Goal: Check status

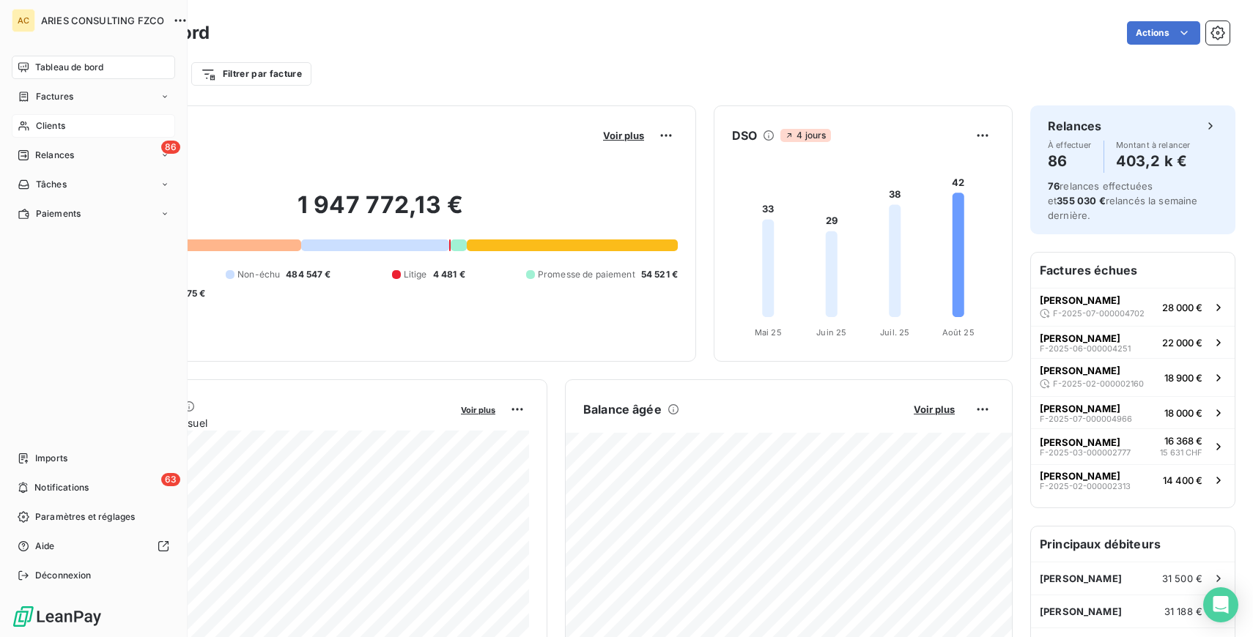
click at [44, 122] on span "Clients" at bounding box center [50, 125] width 29 height 13
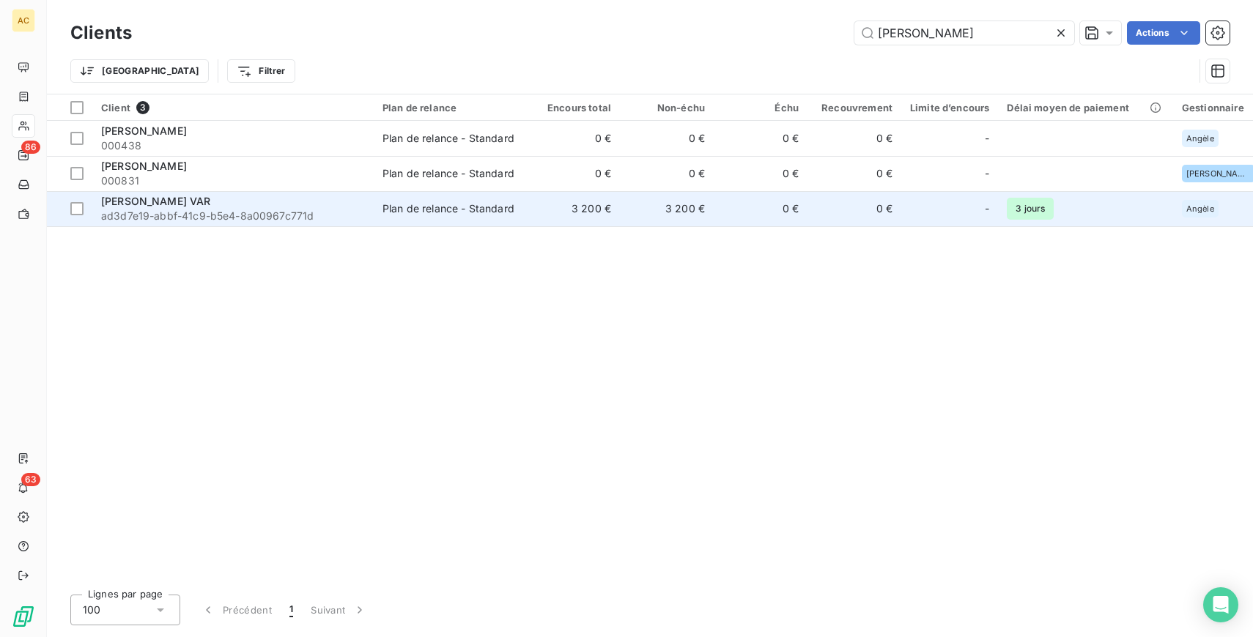
type input "[PERSON_NAME]"
click at [287, 222] on span "ad3d7e19-abbf-41c9-b5e4-8a00967c771d" at bounding box center [233, 216] width 264 height 15
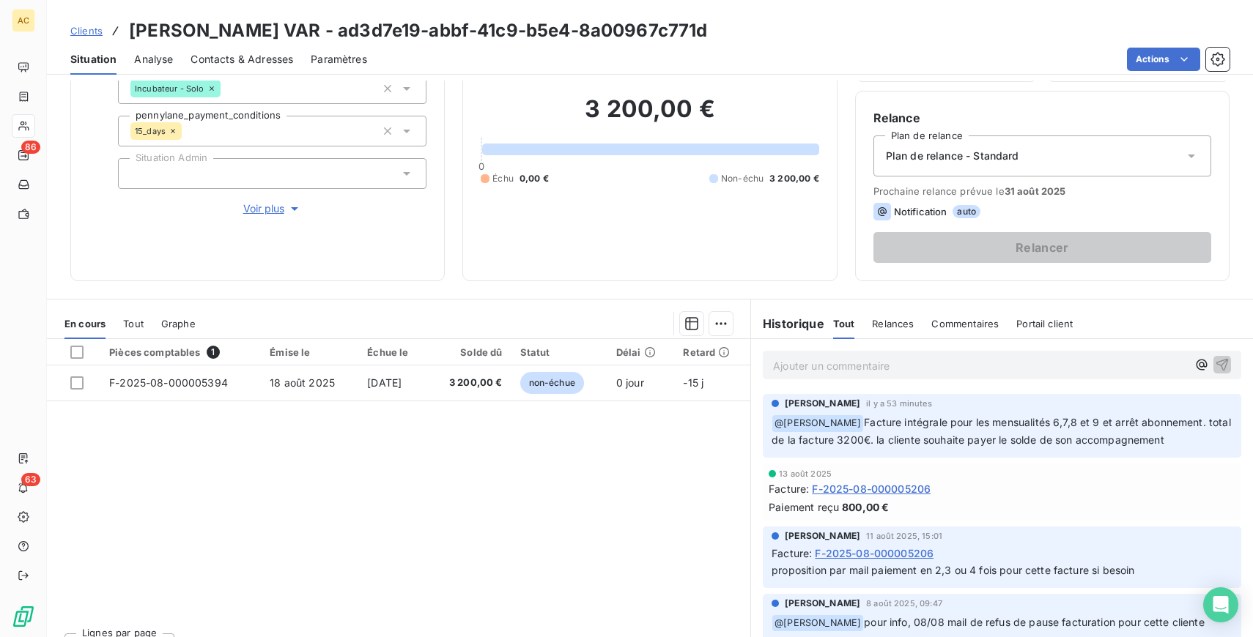
scroll to position [136, 0]
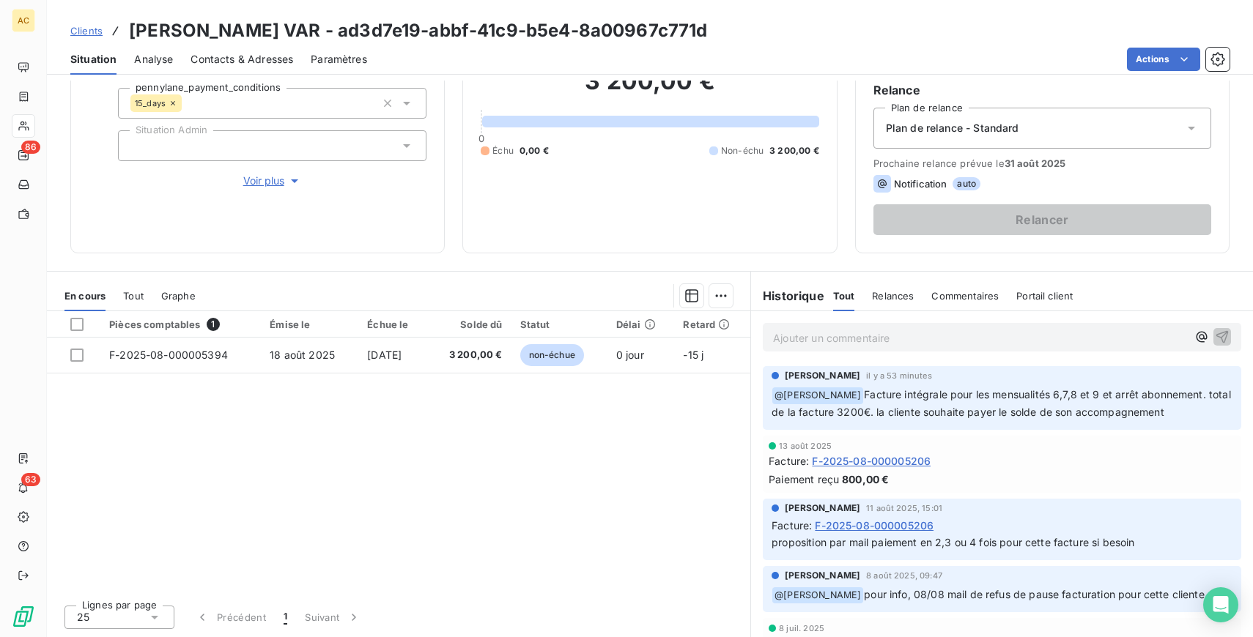
click at [139, 295] on span "Tout" at bounding box center [133, 296] width 21 height 12
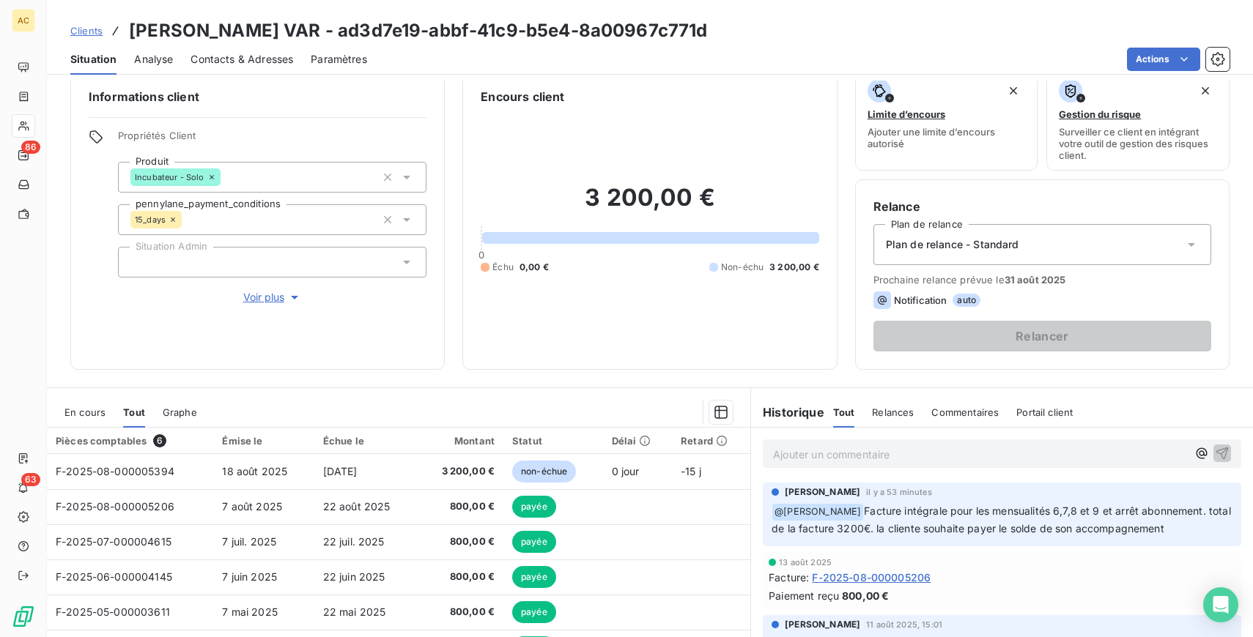
scroll to position [11, 0]
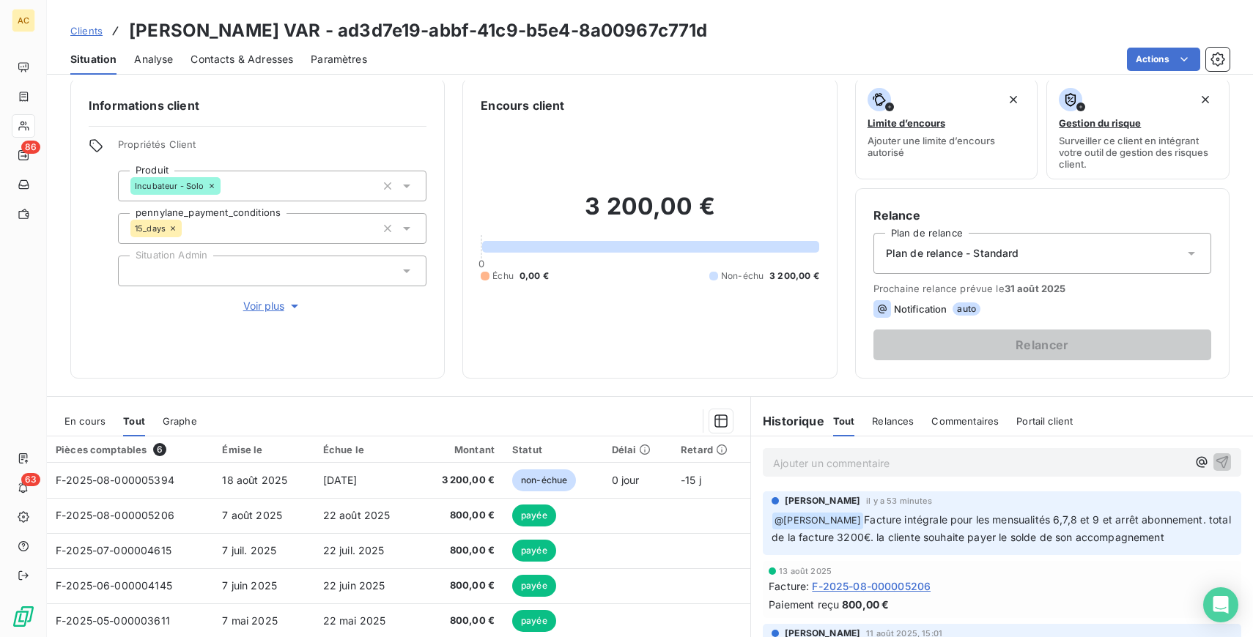
click at [274, 304] on span "Voir plus" at bounding box center [272, 306] width 59 height 15
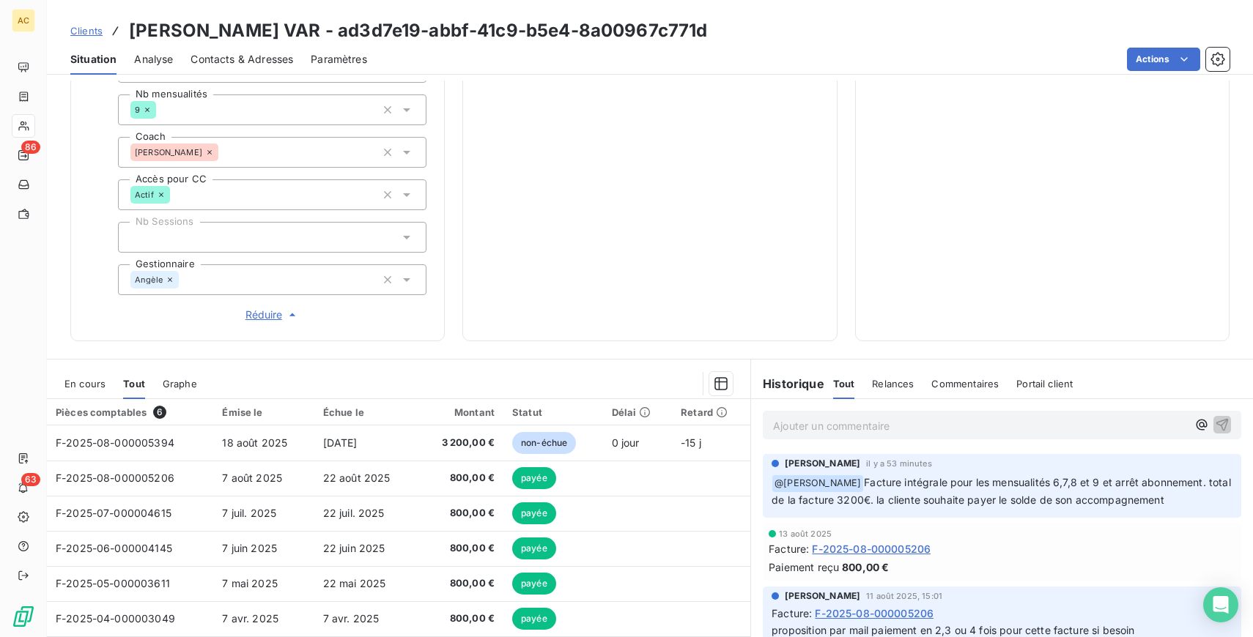
scroll to position [557, 0]
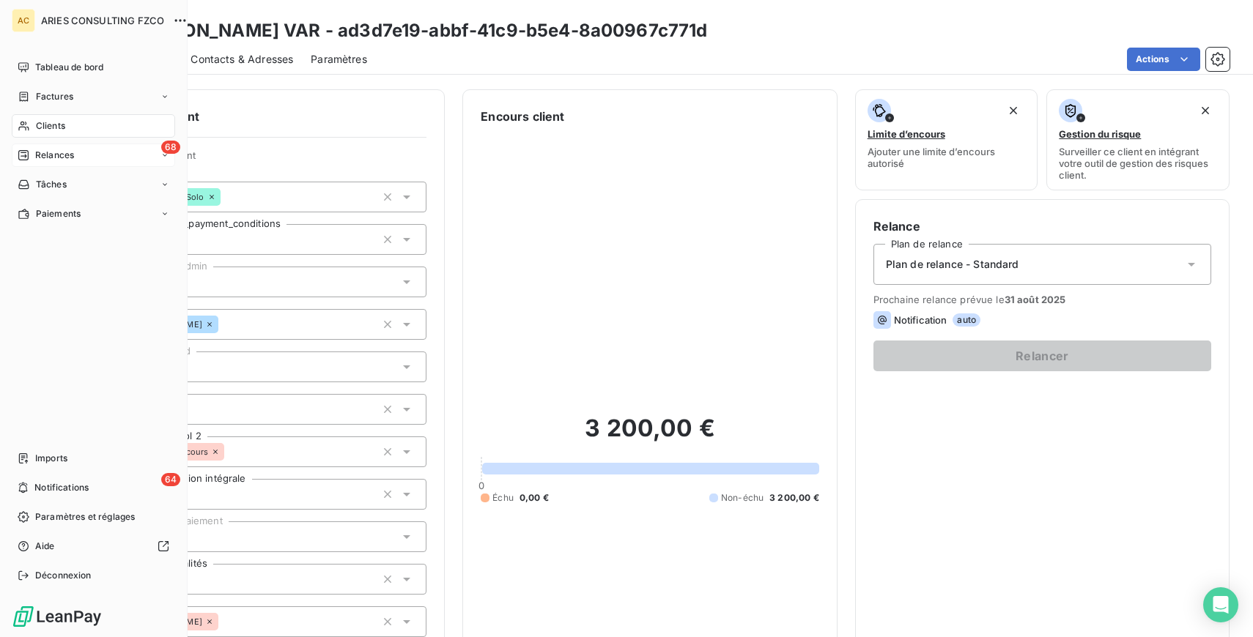
scroll to position [557, 0]
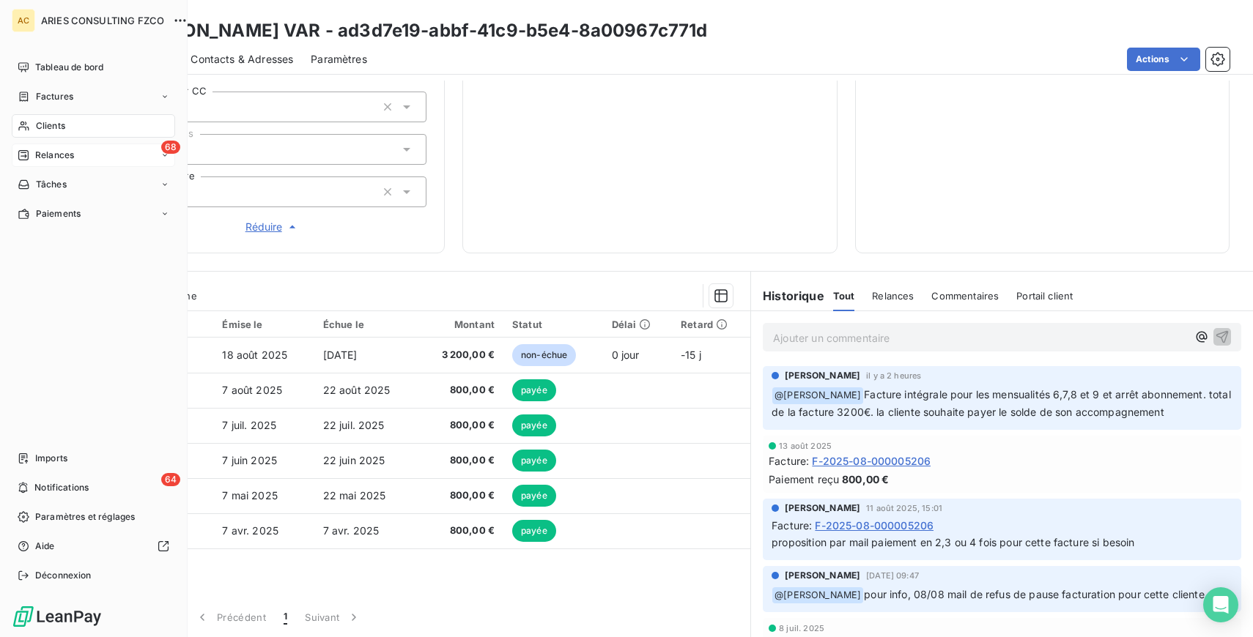
click at [59, 151] on span "Relances" at bounding box center [54, 155] width 39 height 13
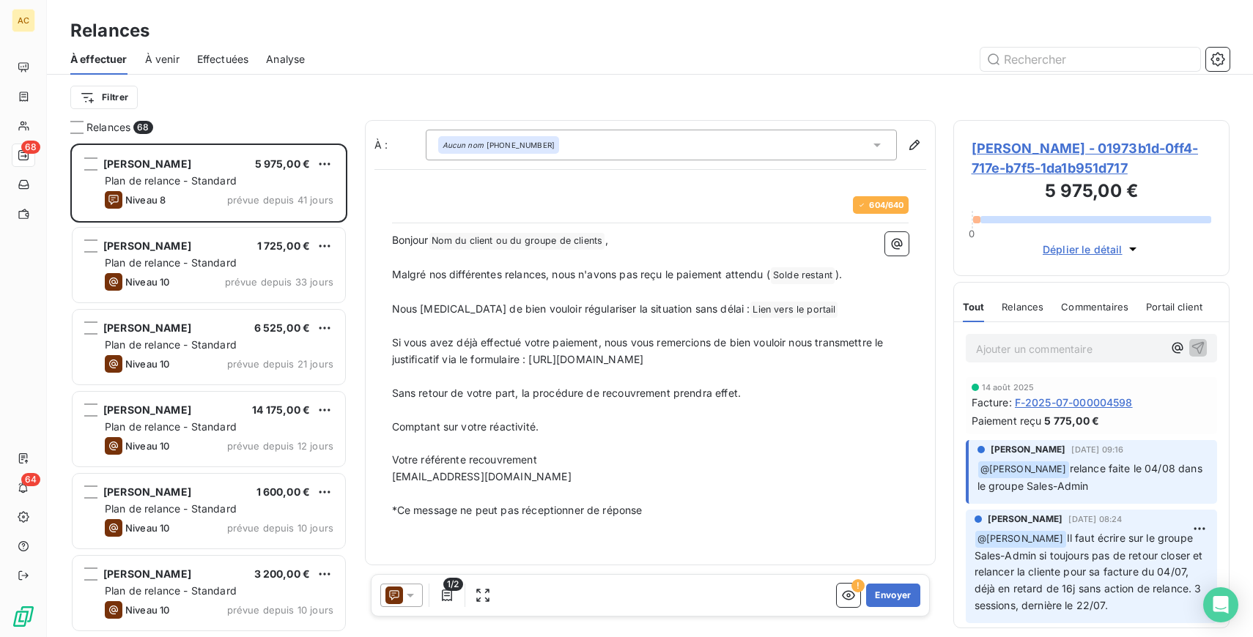
scroll to position [494, 276]
